Goal: Transaction & Acquisition: Purchase product/service

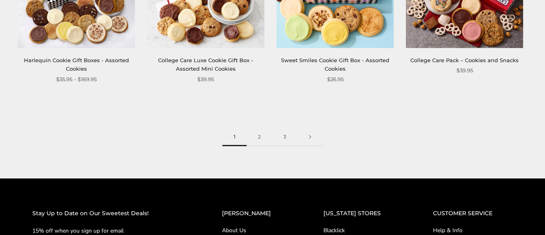
scroll to position [1092, 0]
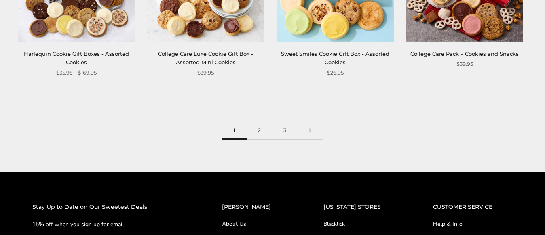
click at [257, 129] on link "2" at bounding box center [259, 131] width 25 height 18
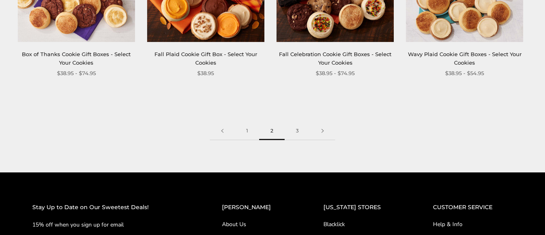
scroll to position [1092, 0]
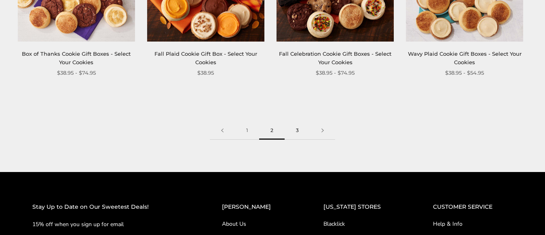
click at [298, 129] on link "3" at bounding box center [297, 131] width 25 height 18
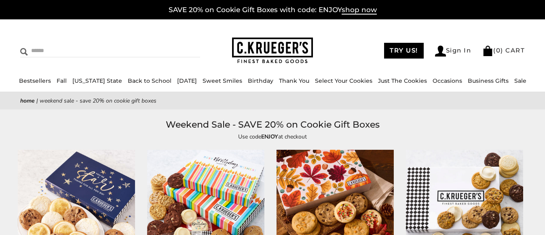
click at [21, 49] on img at bounding box center [24, 52] width 8 height 8
click at [73, 51] on input "Search" at bounding box center [78, 50] width 117 height 13
type input "**********"
click at [178, 44] on input "******" at bounding box center [189, 49] width 22 height 11
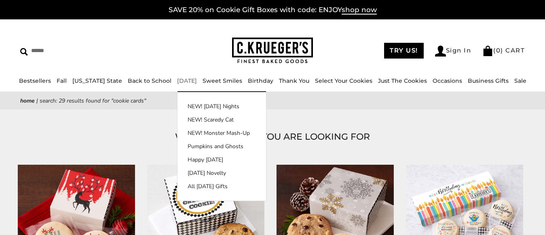
click at [181, 80] on link "[DATE]" at bounding box center [187, 80] width 20 height 7
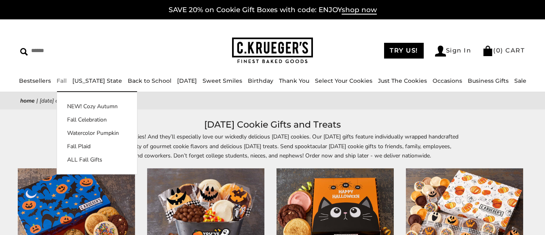
click at [57, 80] on link "Fall" at bounding box center [62, 80] width 10 height 7
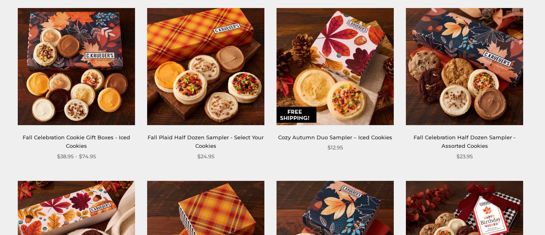
scroll to position [849, 0]
